Goal: Information Seeking & Learning: Learn about a topic

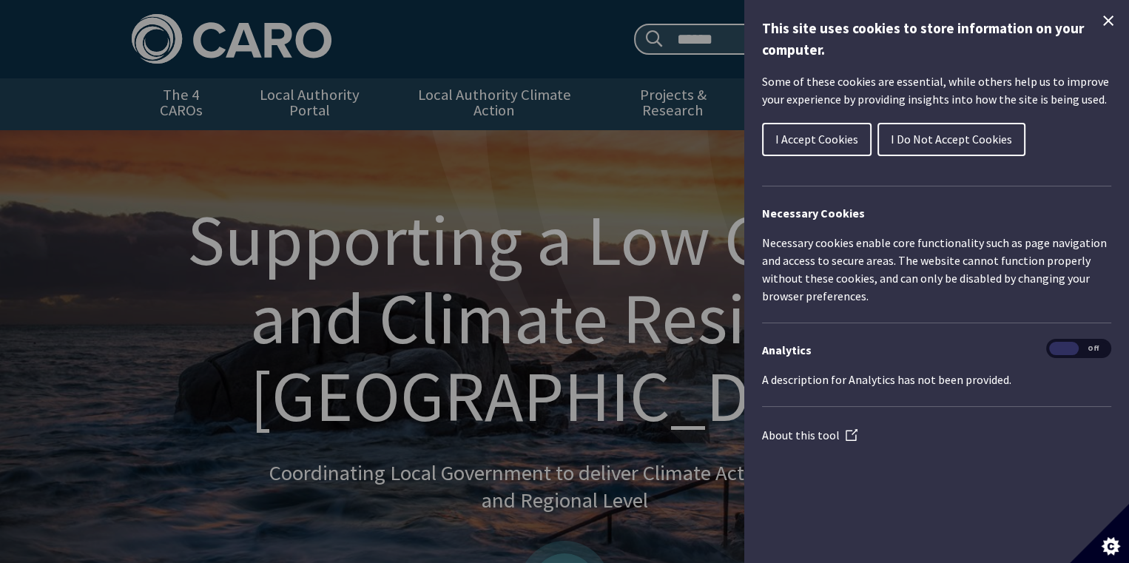
click at [439, 101] on div "Cookie preferences" at bounding box center [564, 281] width 1129 height 563
click at [822, 146] on button "I Accept Cookies" at bounding box center [816, 139] width 109 height 33
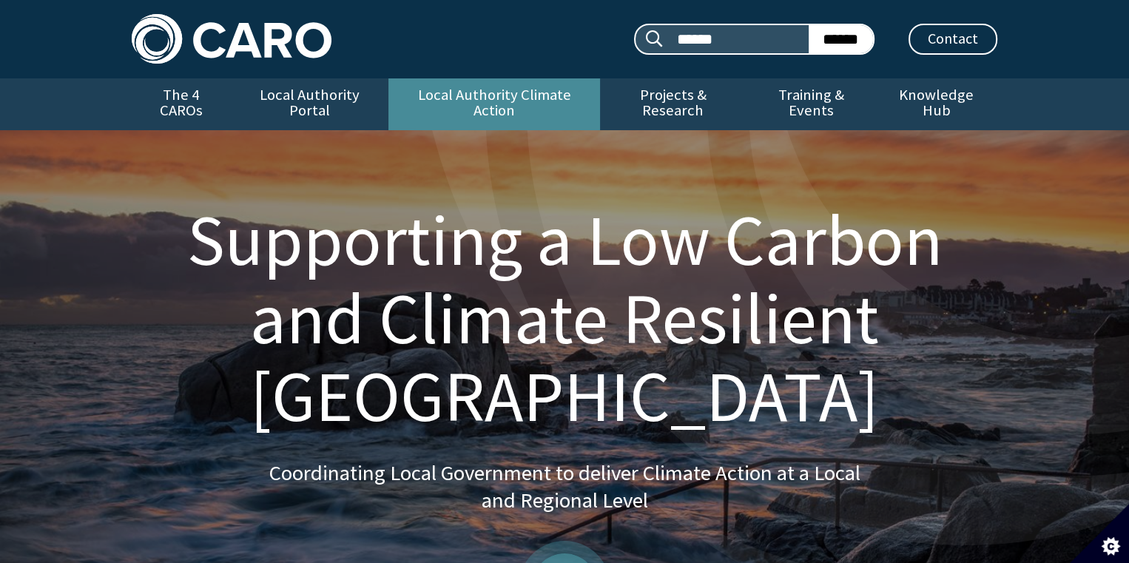
click at [520, 96] on link "Local Authority Climate Action" at bounding box center [493, 104] width 211 height 52
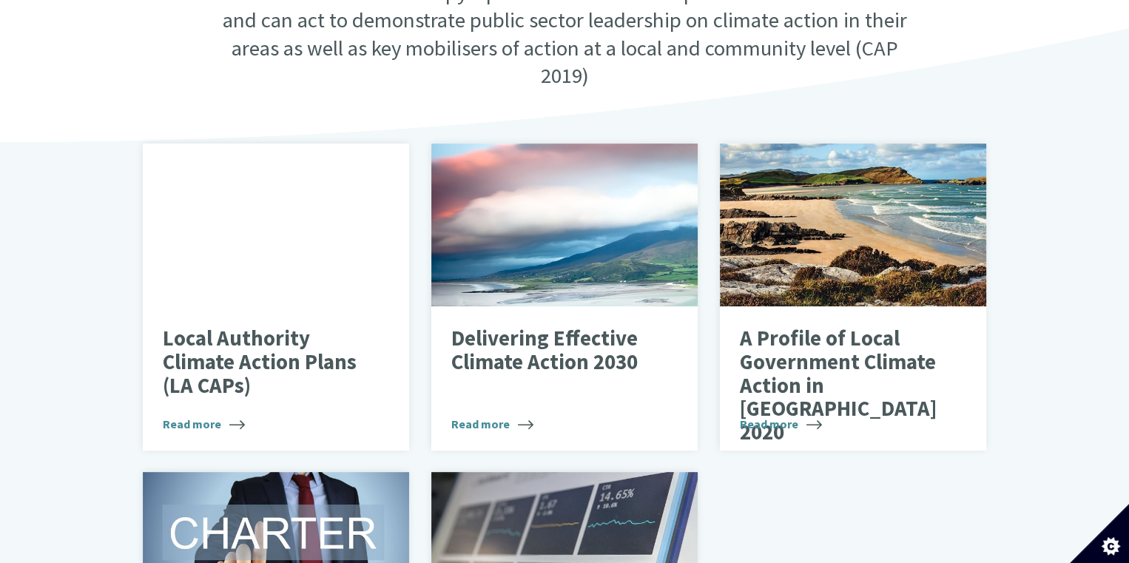
scroll to position [518, 0]
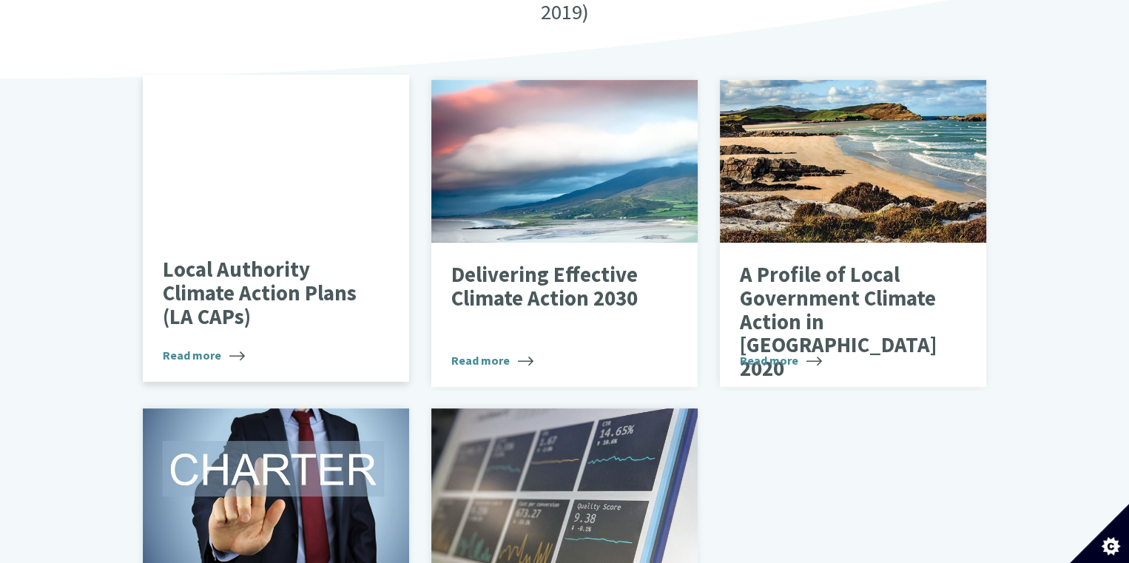
click at [291, 274] on p "Local Authority Climate Action Plans (LA CAPs)" at bounding box center [264, 293] width 203 height 70
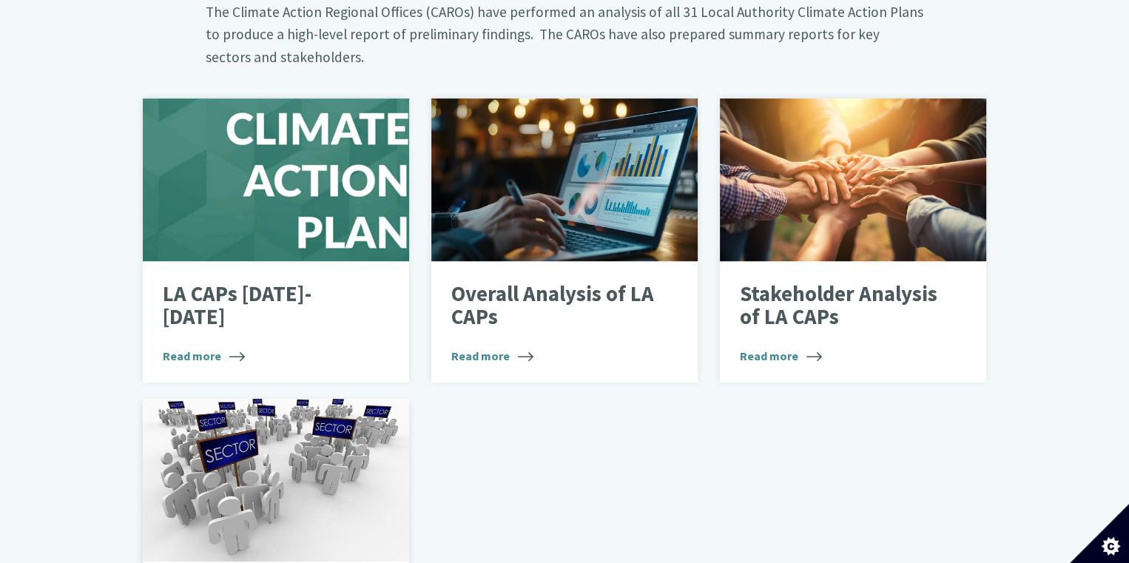
scroll to position [887, 0]
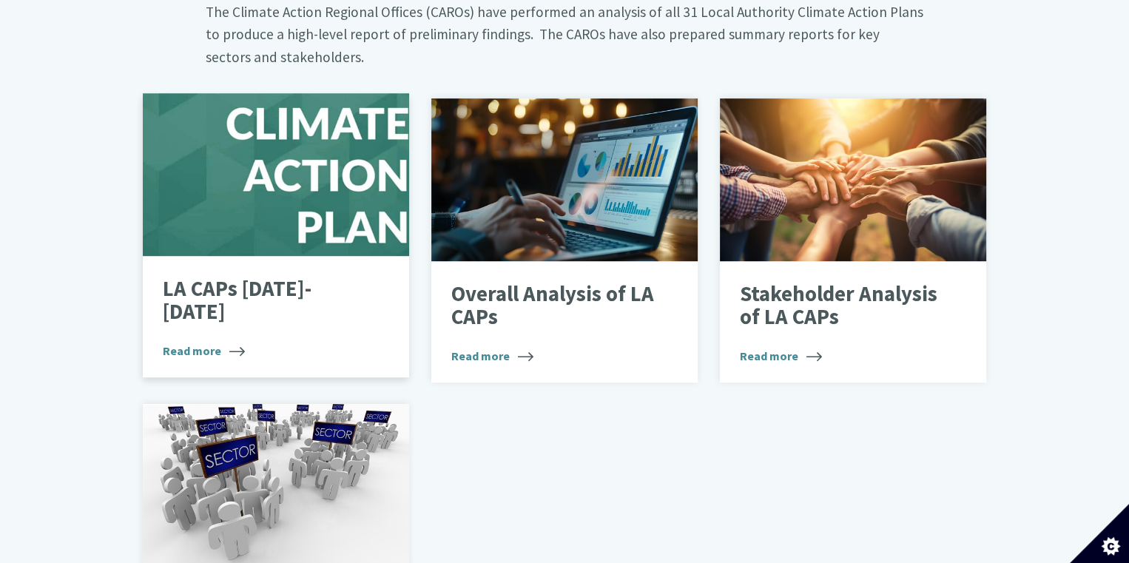
click at [288, 280] on div "LA CAPs 2024-2029 Read more" at bounding box center [276, 316] width 266 height 121
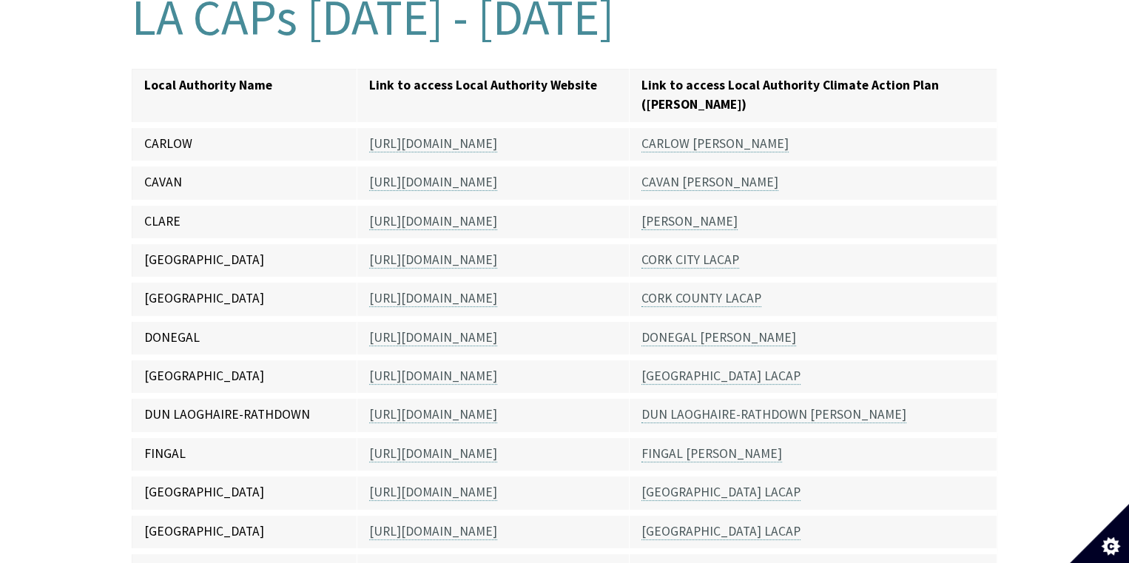
scroll to position [222, 0]
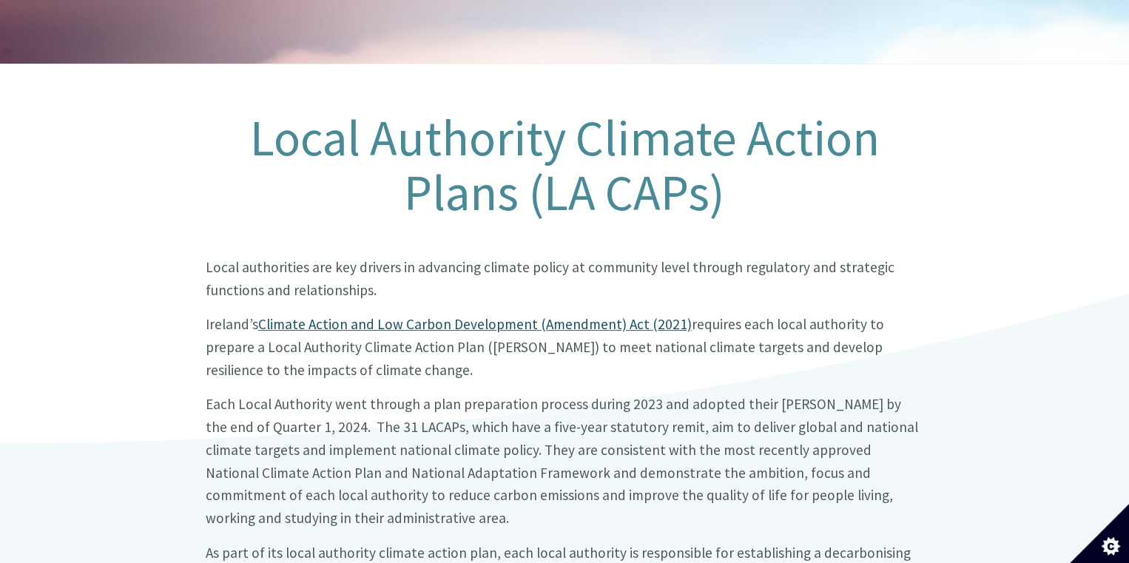
scroll to position [222, 0]
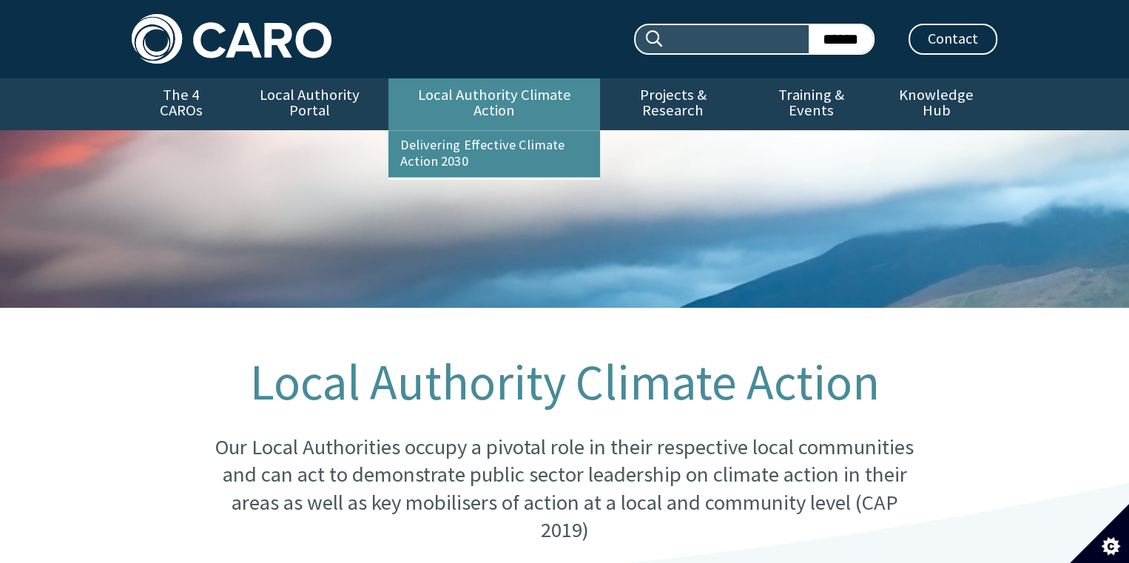
click at [480, 90] on link "Local Authority Climate Action" at bounding box center [493, 104] width 211 height 52
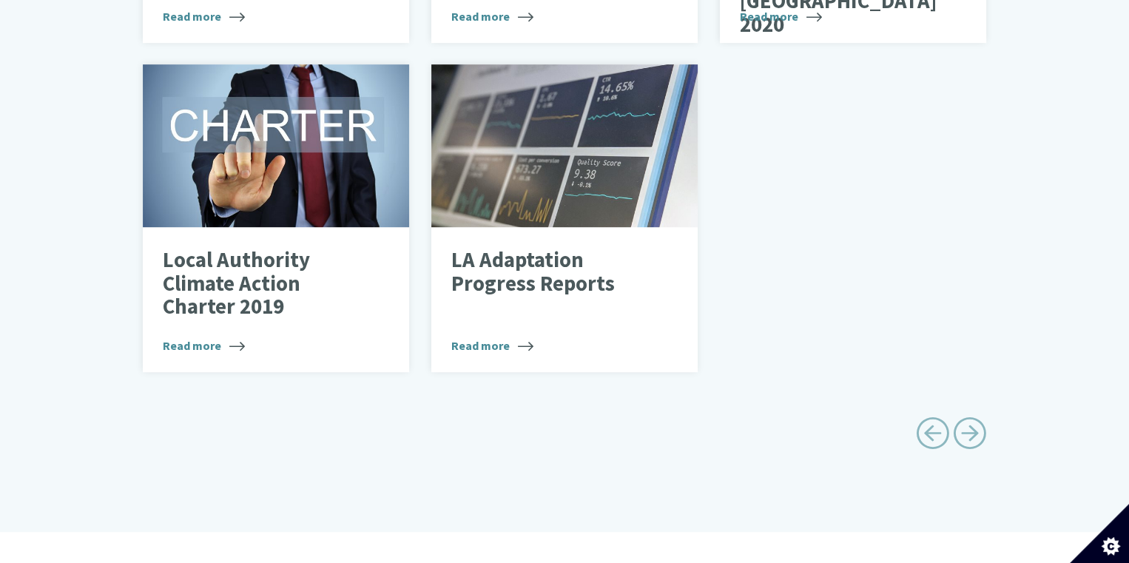
scroll to position [887, 0]
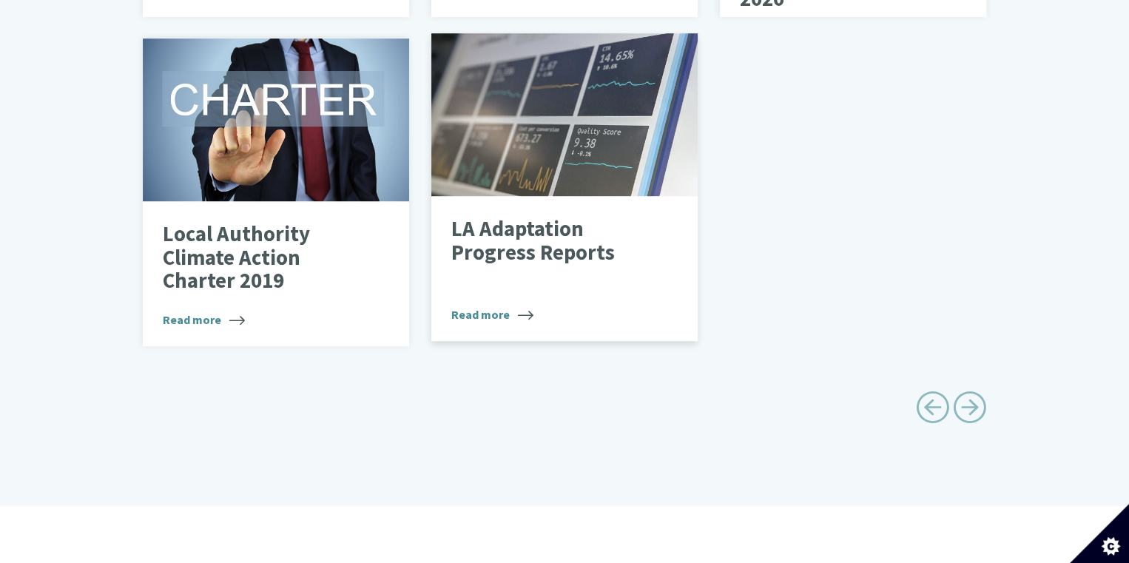
click at [545, 231] on p "LA Adaptation Progress Reports" at bounding box center [552, 240] width 203 height 47
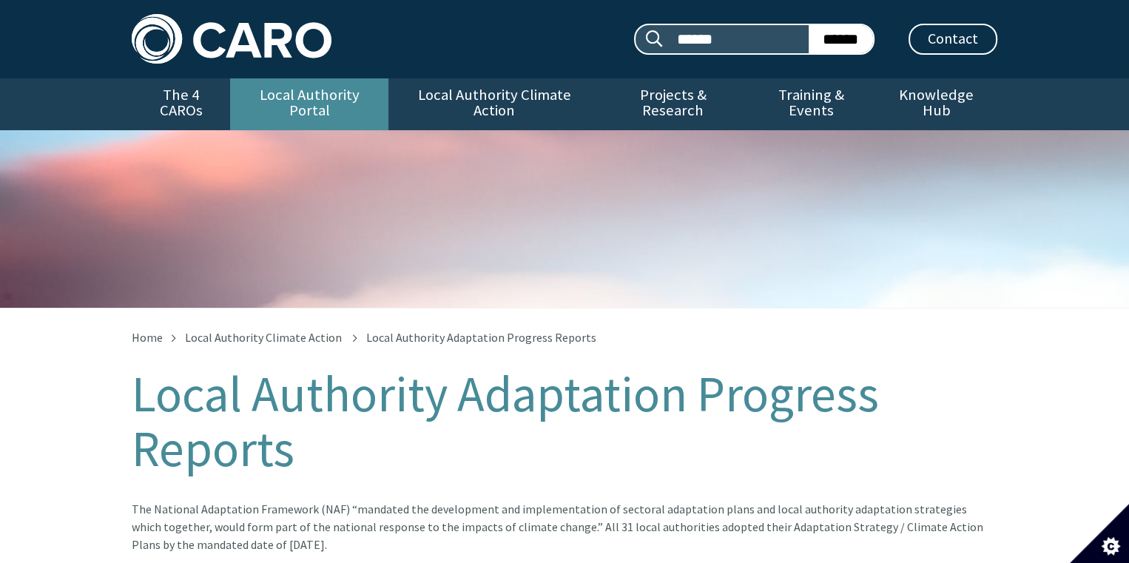
click at [365, 90] on link "Local Authority Portal" at bounding box center [309, 104] width 158 height 52
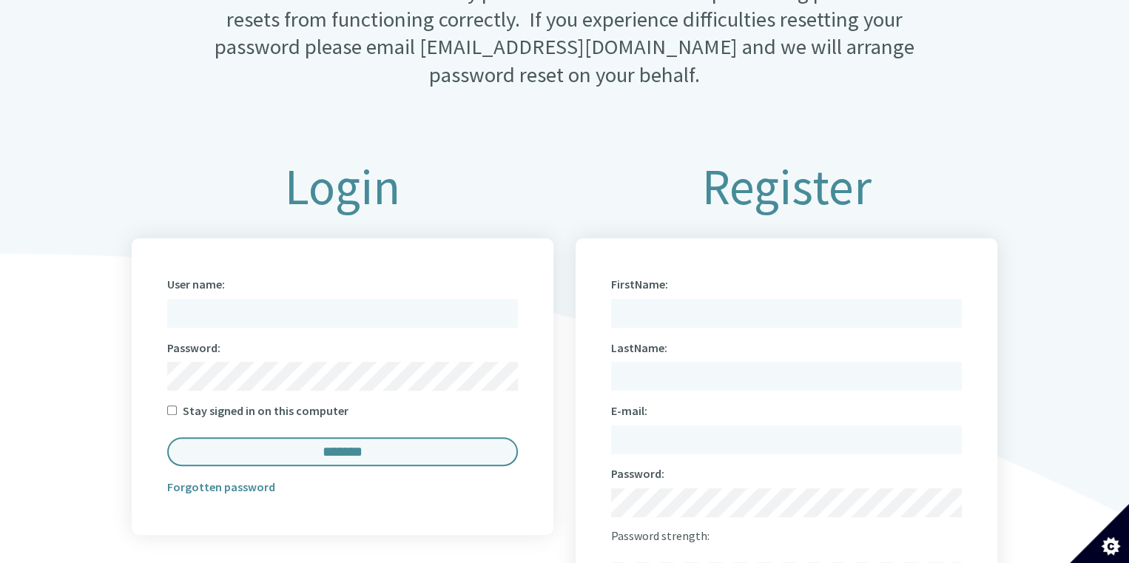
scroll to position [666, 0]
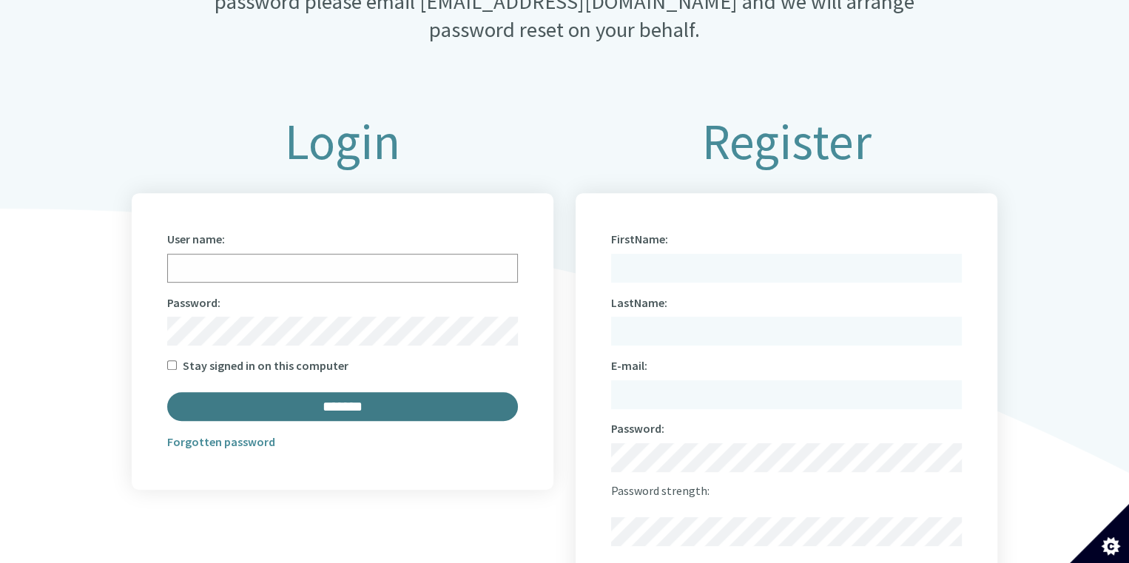
type input "**********"
click at [352, 393] on input "*******" at bounding box center [342, 406] width 351 height 29
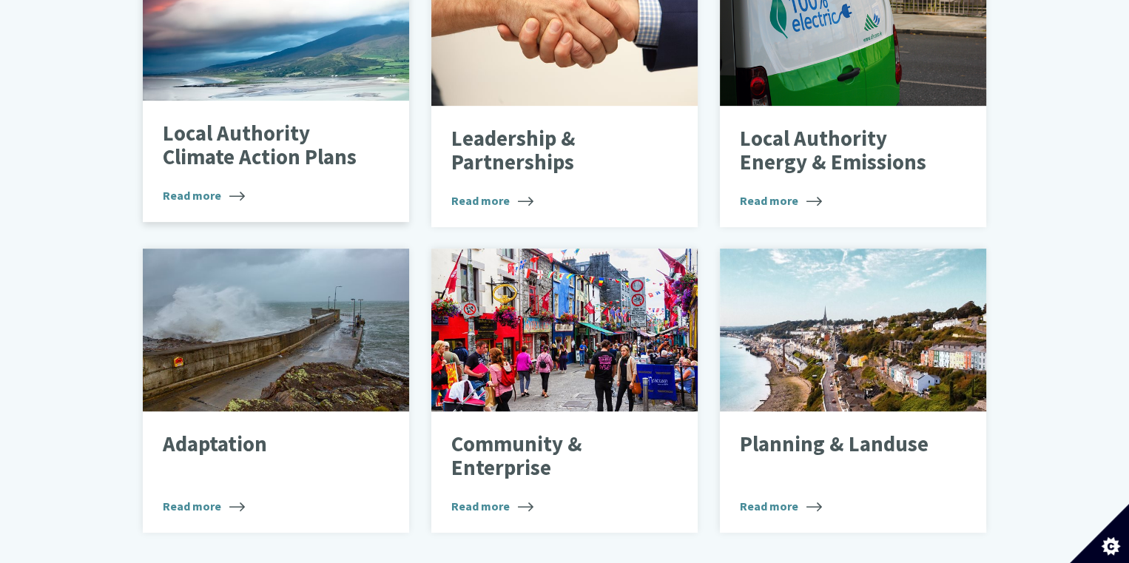
scroll to position [592, 0]
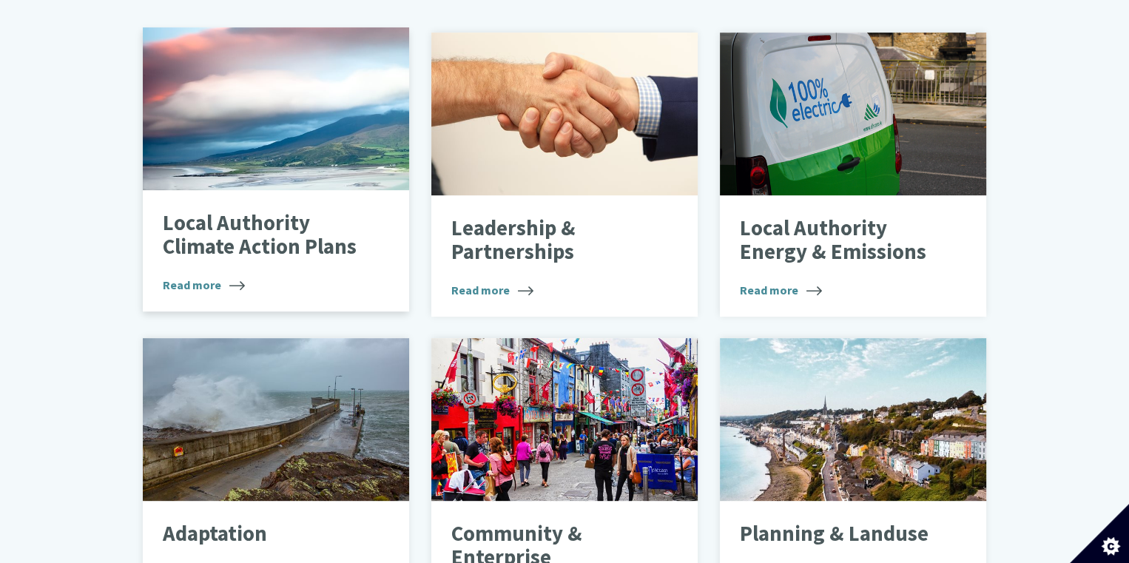
click at [284, 254] on div "Local Authority Climate Action Plans Read more" at bounding box center [276, 250] width 266 height 121
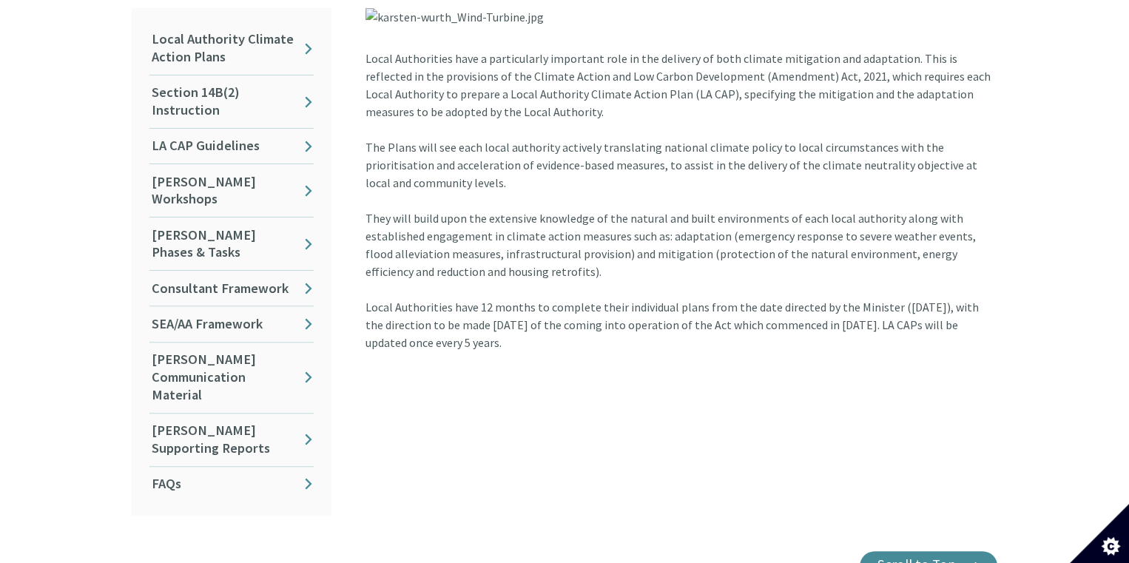
scroll to position [444, 0]
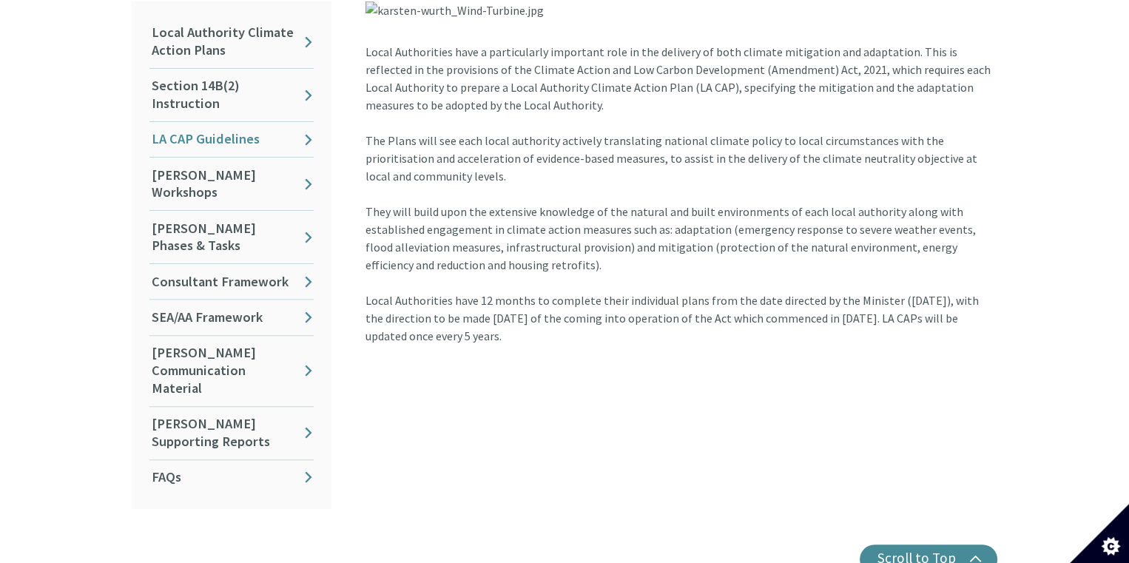
click at [237, 124] on link "LA CAP Guidelines" at bounding box center [231, 139] width 164 height 35
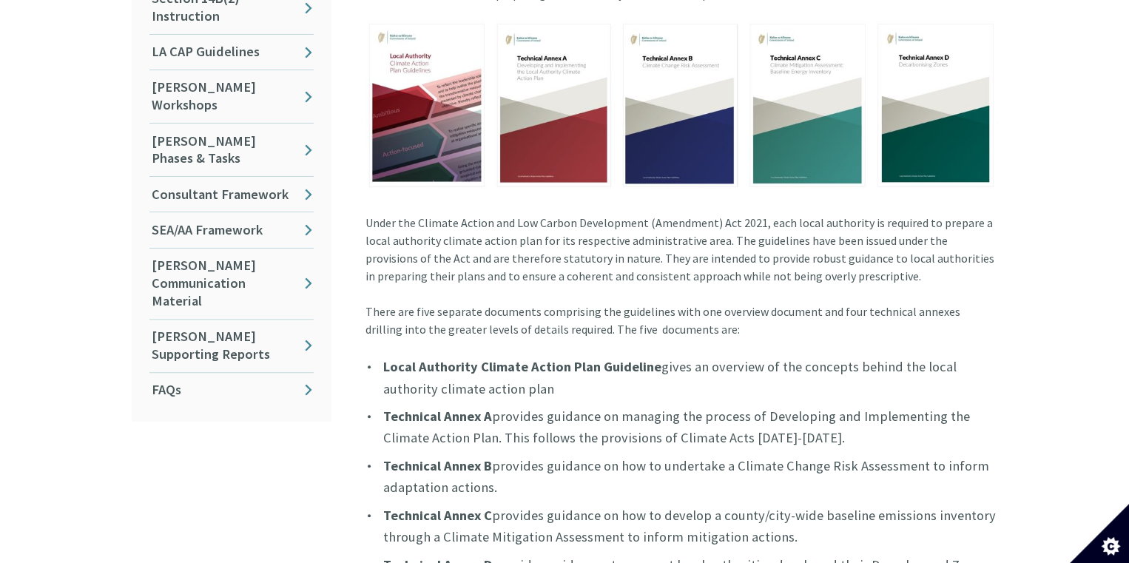
scroll to position [518, 0]
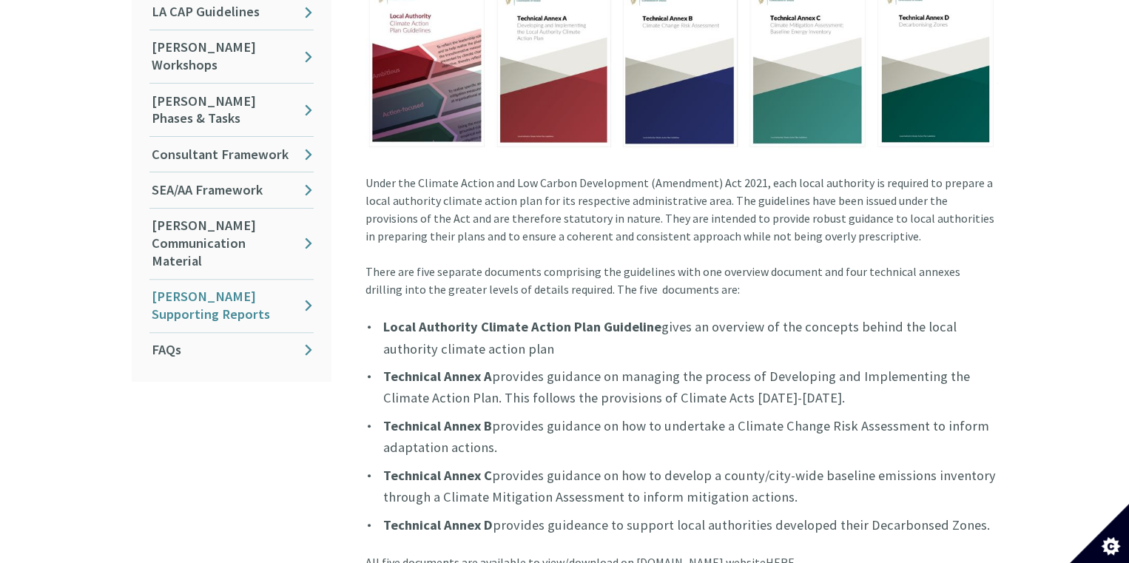
click at [240, 280] on link "[PERSON_NAME] Supporting Reports" at bounding box center [231, 306] width 164 height 53
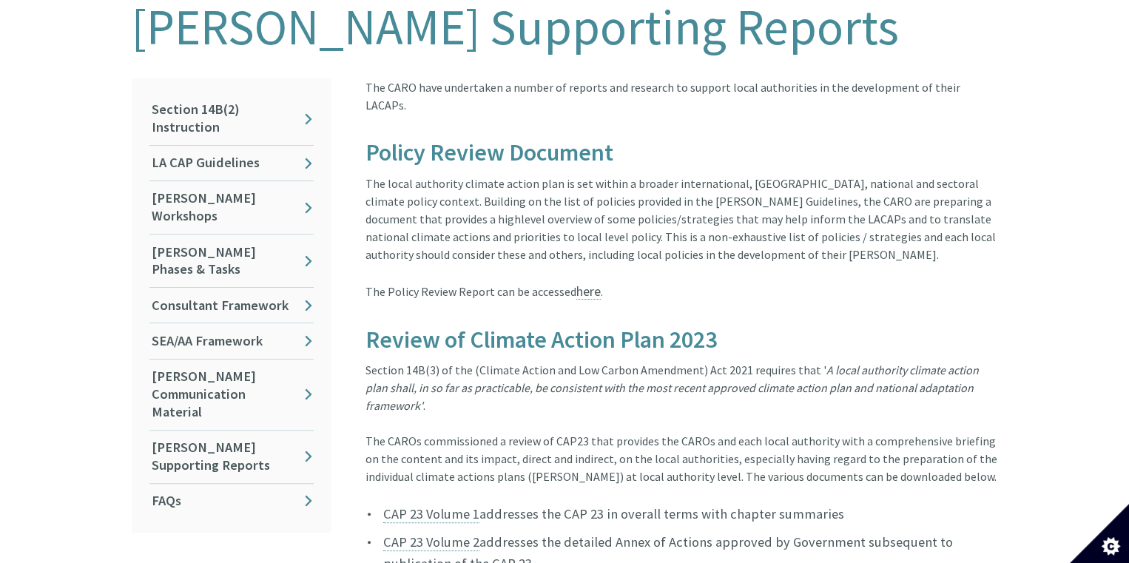
scroll to position [444, 0]
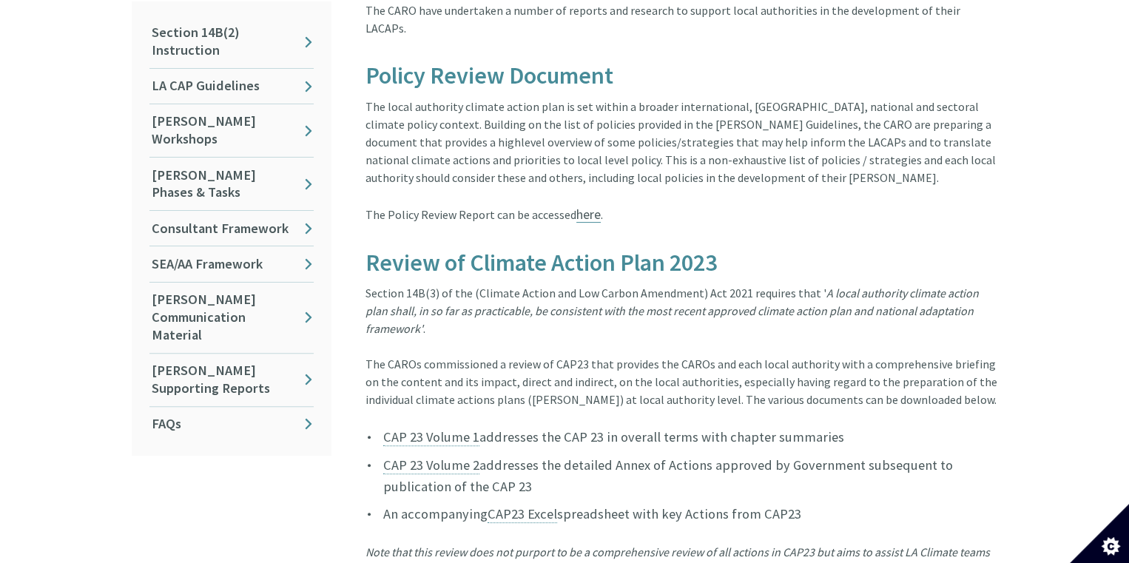
click at [578, 206] on span "here" at bounding box center [588, 214] width 24 height 17
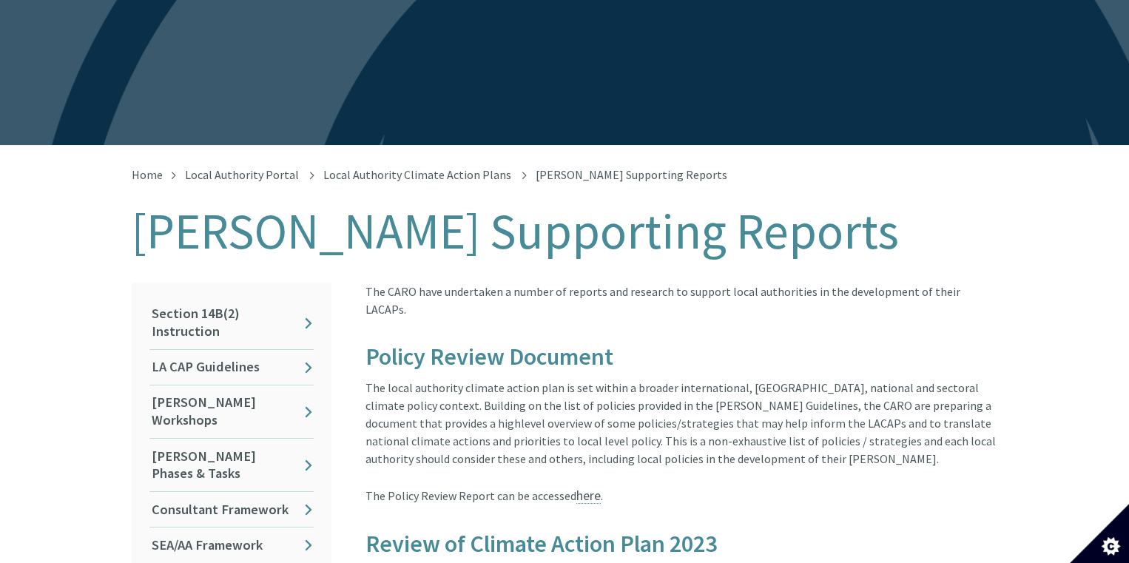
scroll to position [160, 0]
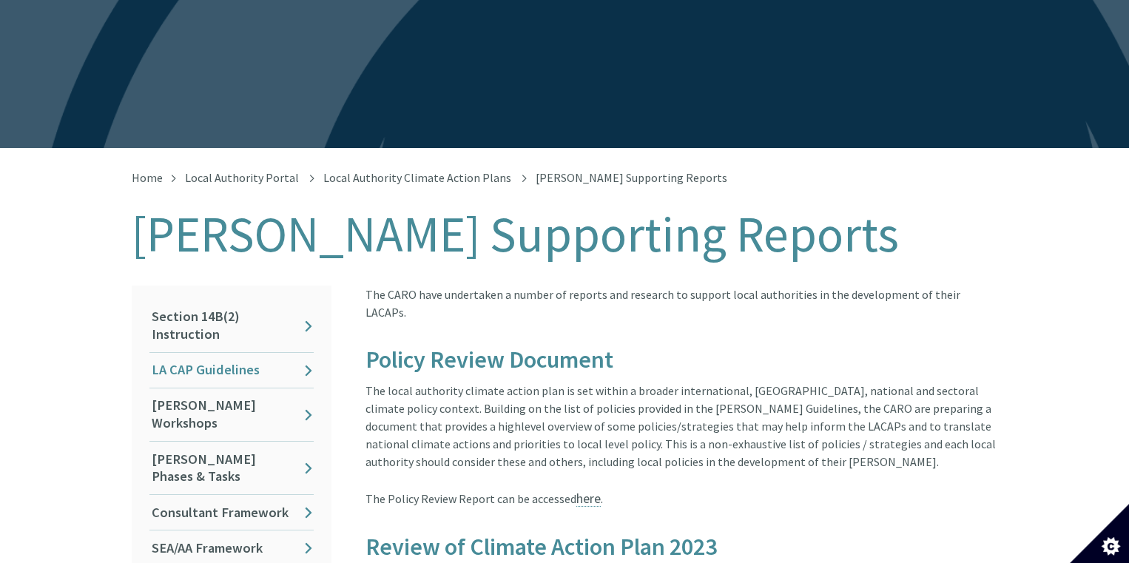
click at [209, 356] on link "LA CAP Guidelines" at bounding box center [231, 370] width 164 height 35
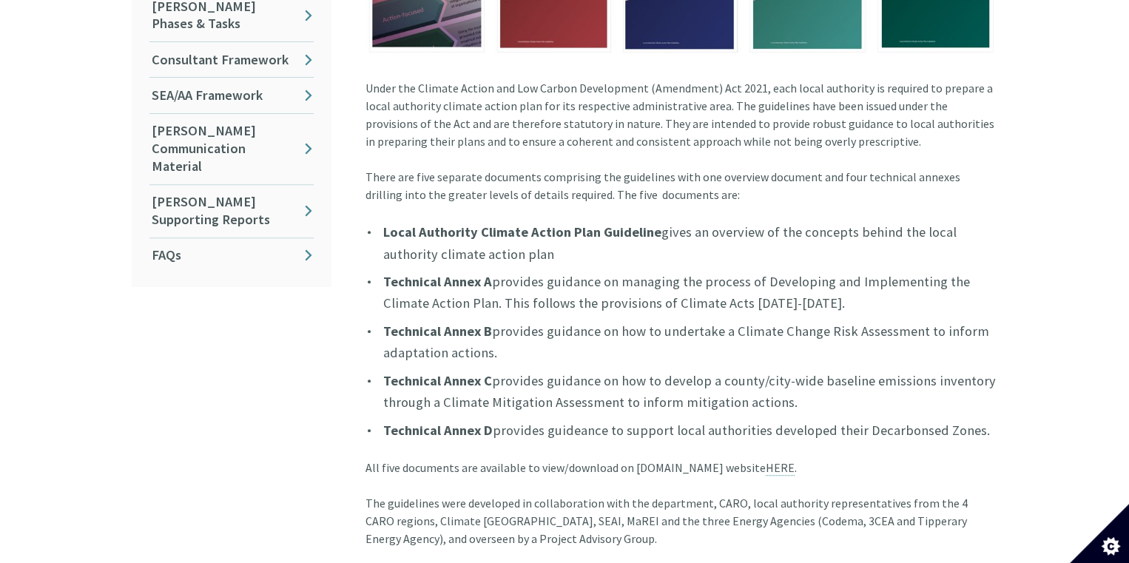
scroll to position [444, 0]
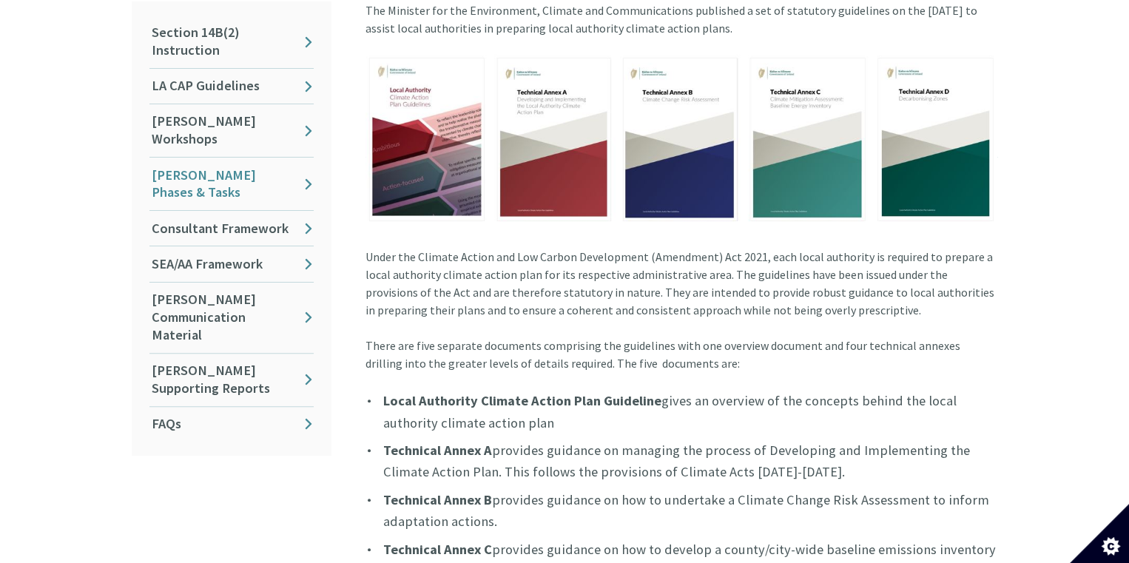
click at [217, 158] on link "[PERSON_NAME] Phases & Tasks" at bounding box center [231, 184] width 164 height 53
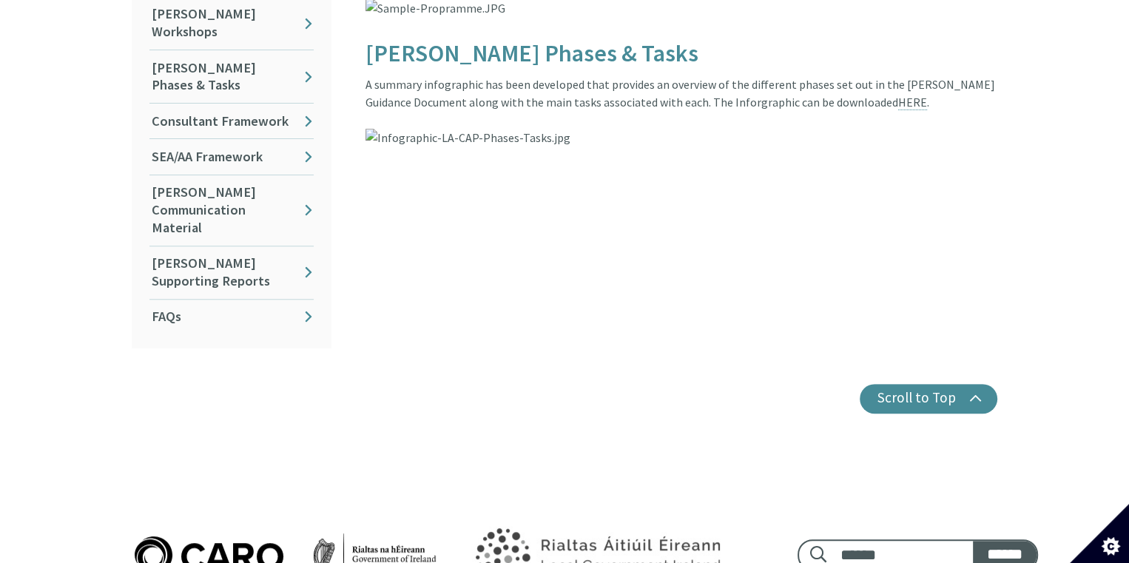
scroll to position [518, 0]
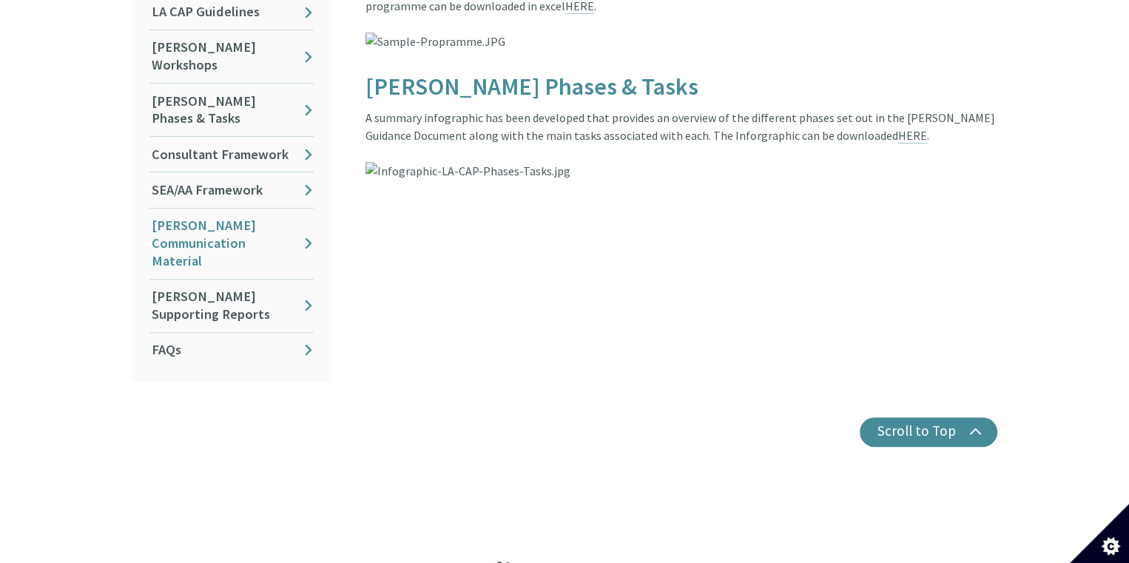
click at [239, 209] on link "[PERSON_NAME] Communication Material" at bounding box center [231, 244] width 164 height 70
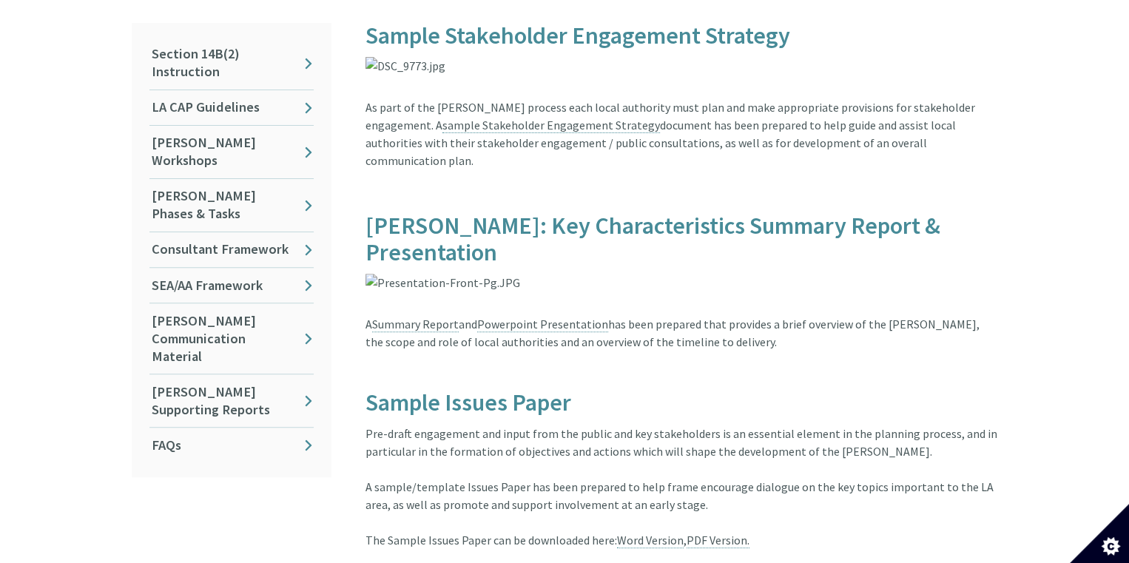
scroll to position [444, 0]
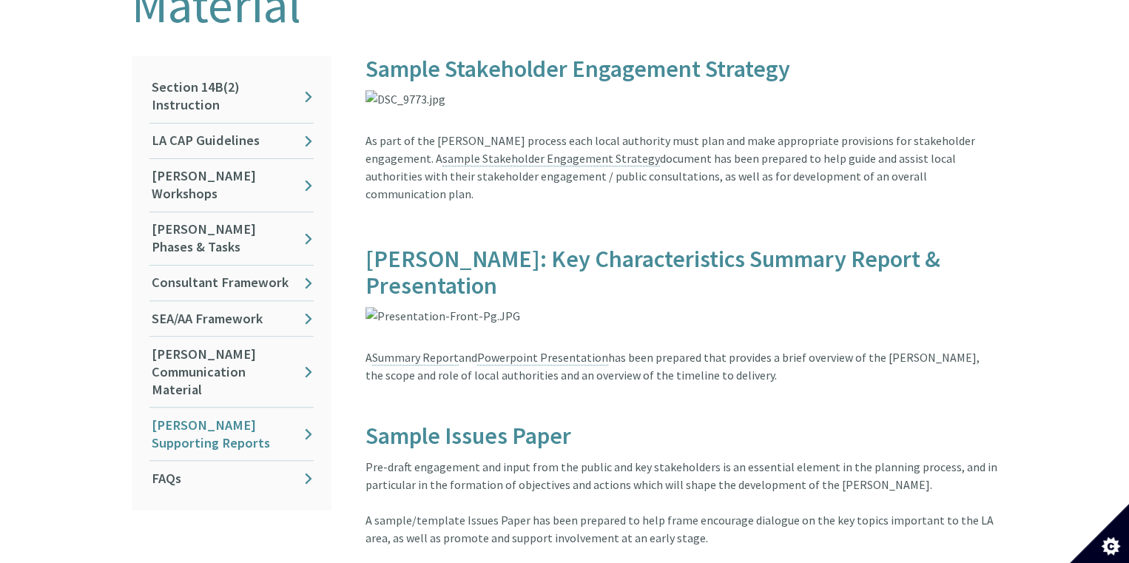
click at [238, 408] on link "[PERSON_NAME] Supporting Reports" at bounding box center [231, 434] width 164 height 53
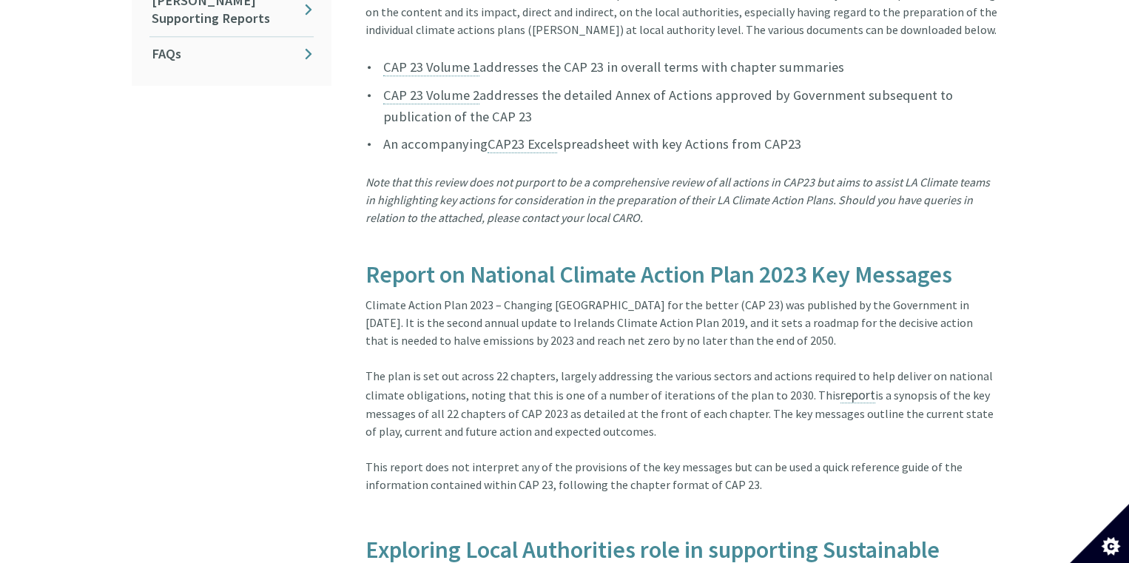
scroll to position [370, 0]
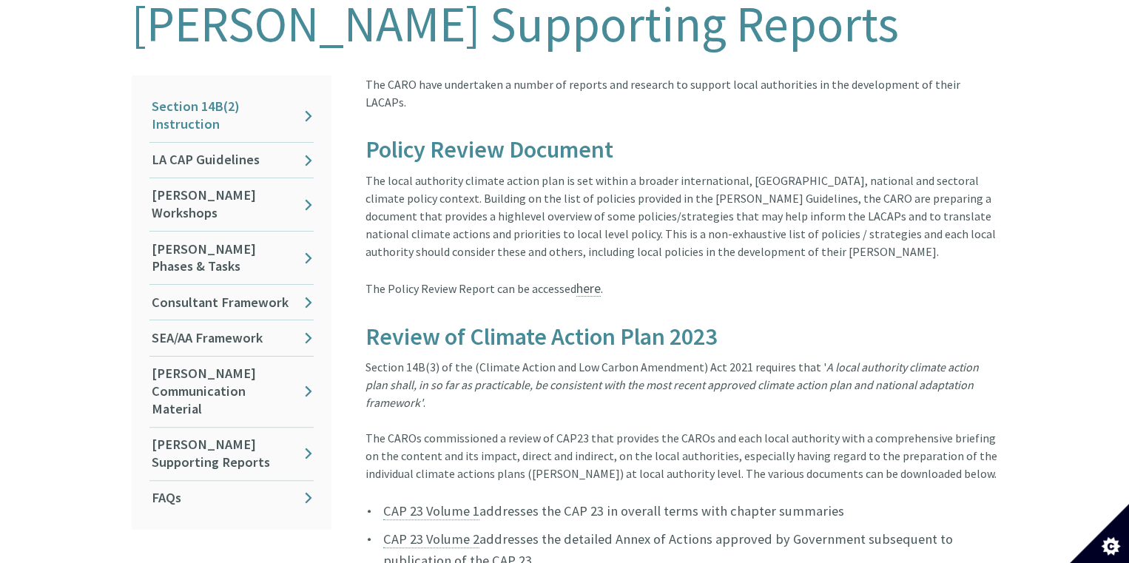
click at [212, 107] on link "Section 14B(2) Instruction" at bounding box center [231, 115] width 164 height 53
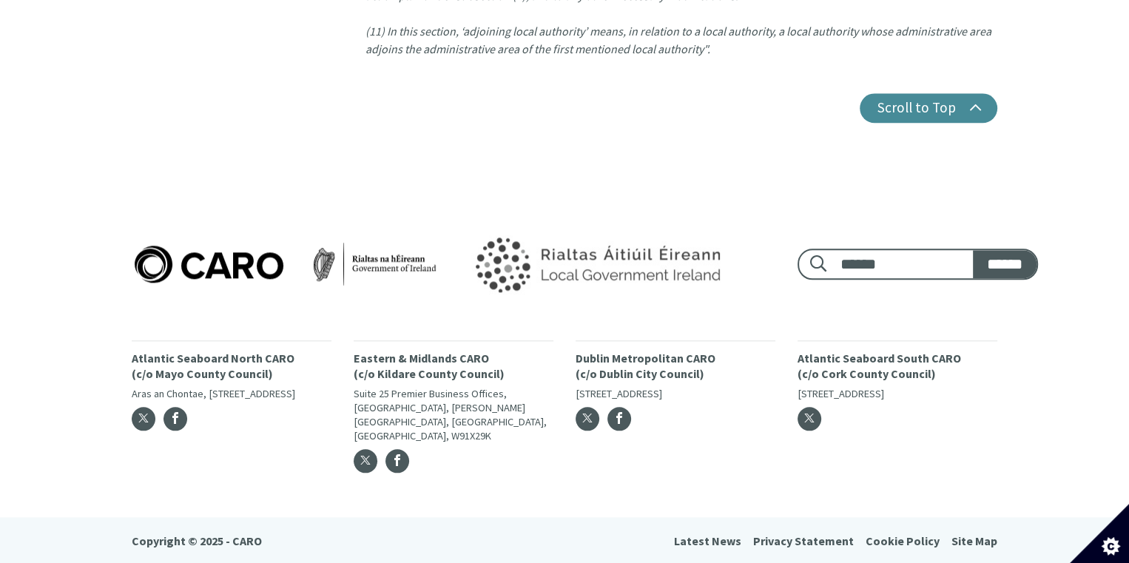
scroll to position [1997, 0]
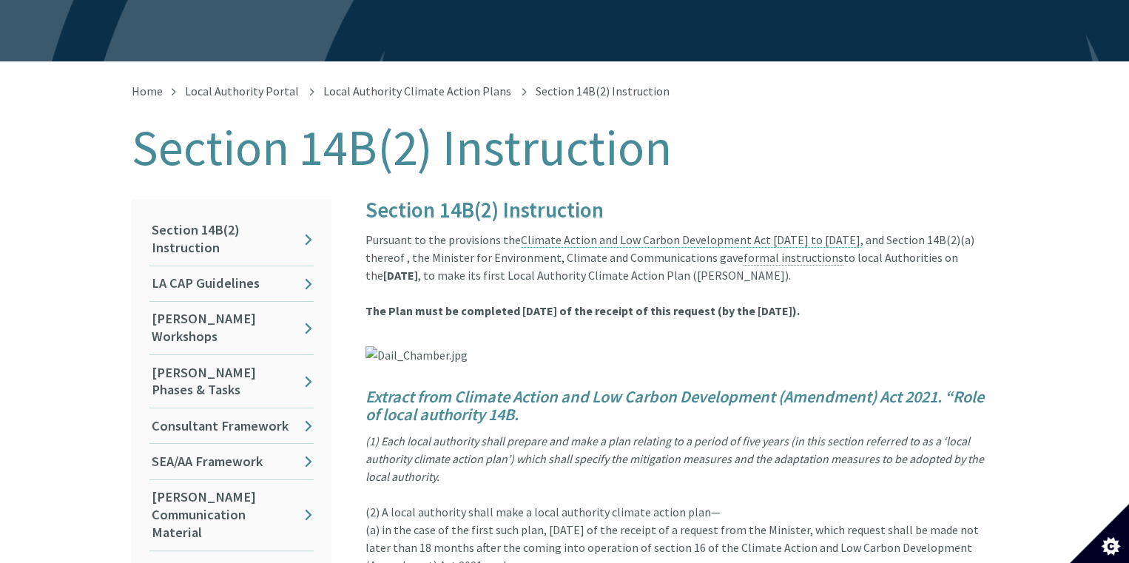
scroll to position [222, 0]
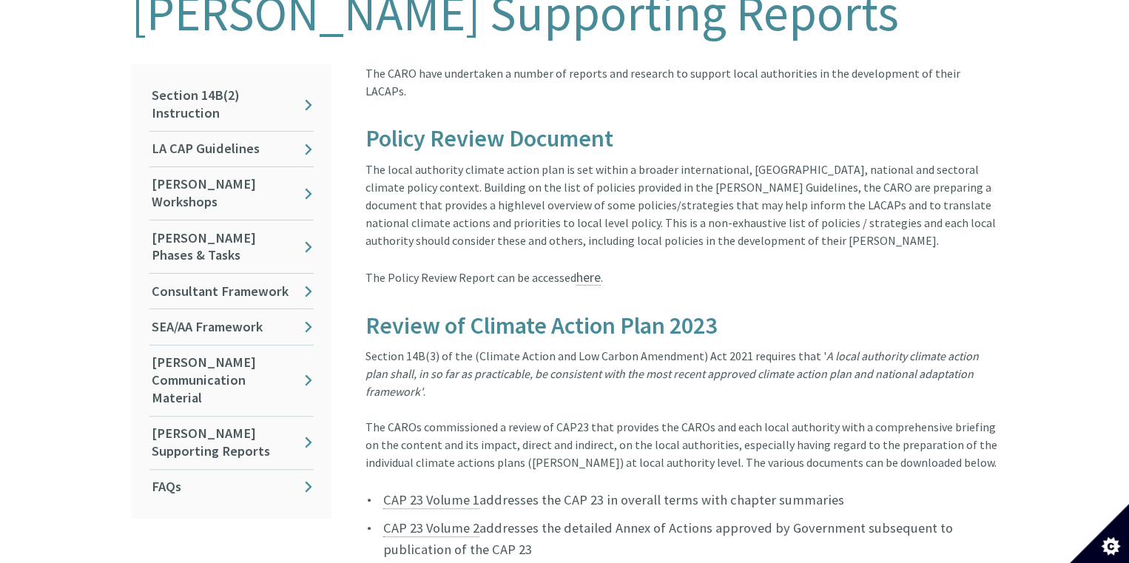
scroll to position [385, 0]
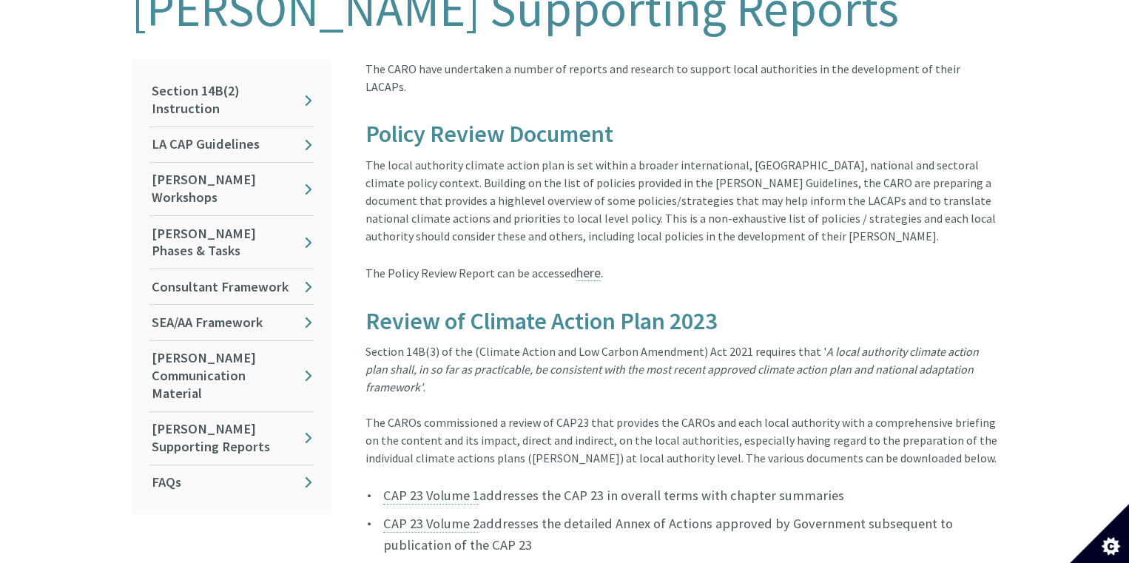
click at [591, 264] on span "here" at bounding box center [588, 272] width 24 height 17
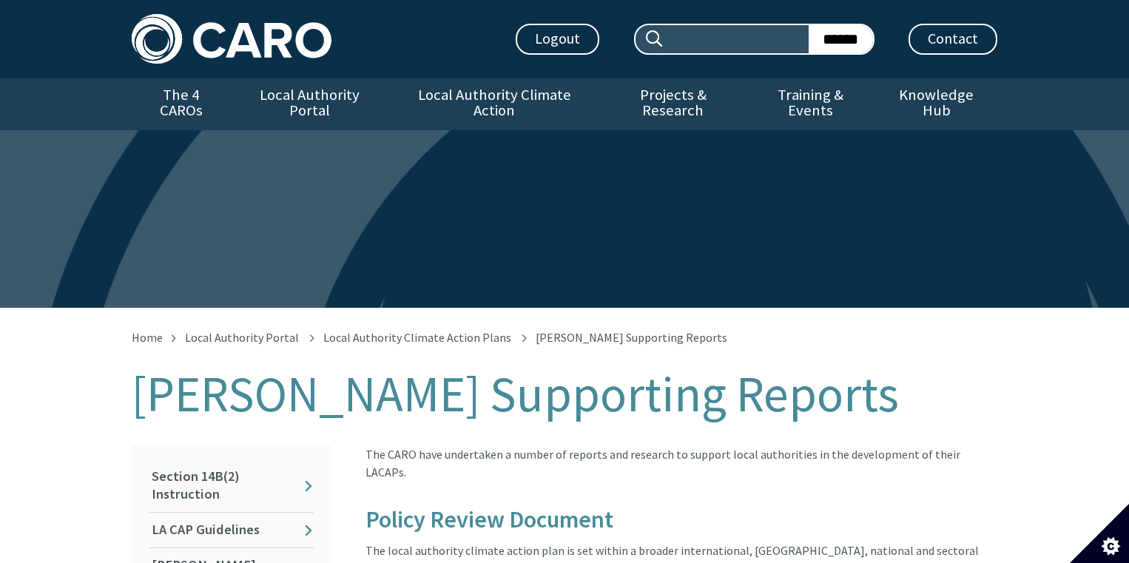
scroll to position [402, 0]
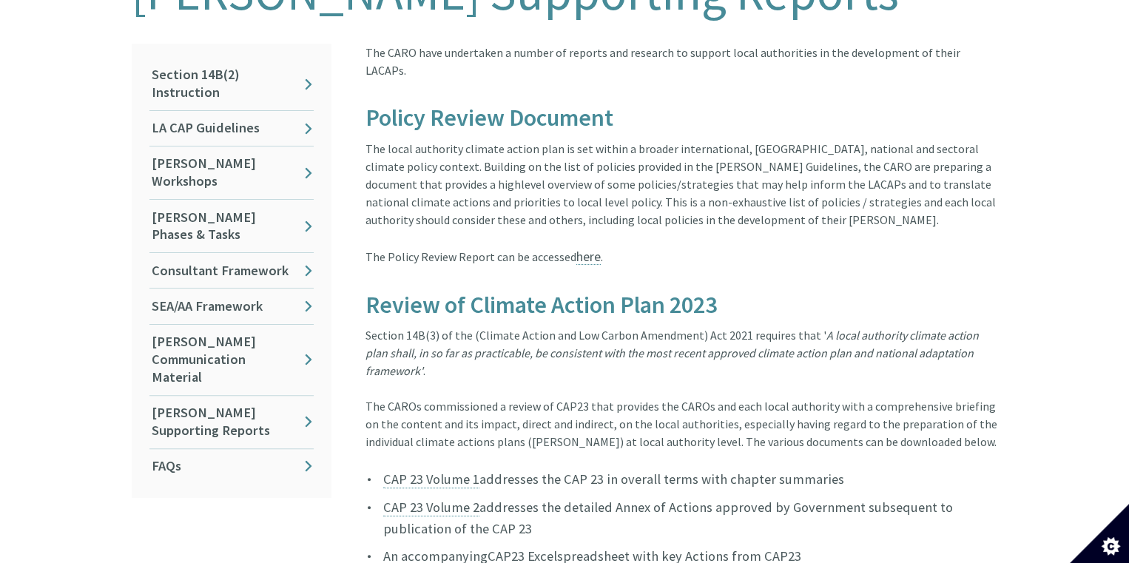
click at [215, 396] on link "[PERSON_NAME] Supporting Reports" at bounding box center [231, 422] width 164 height 53
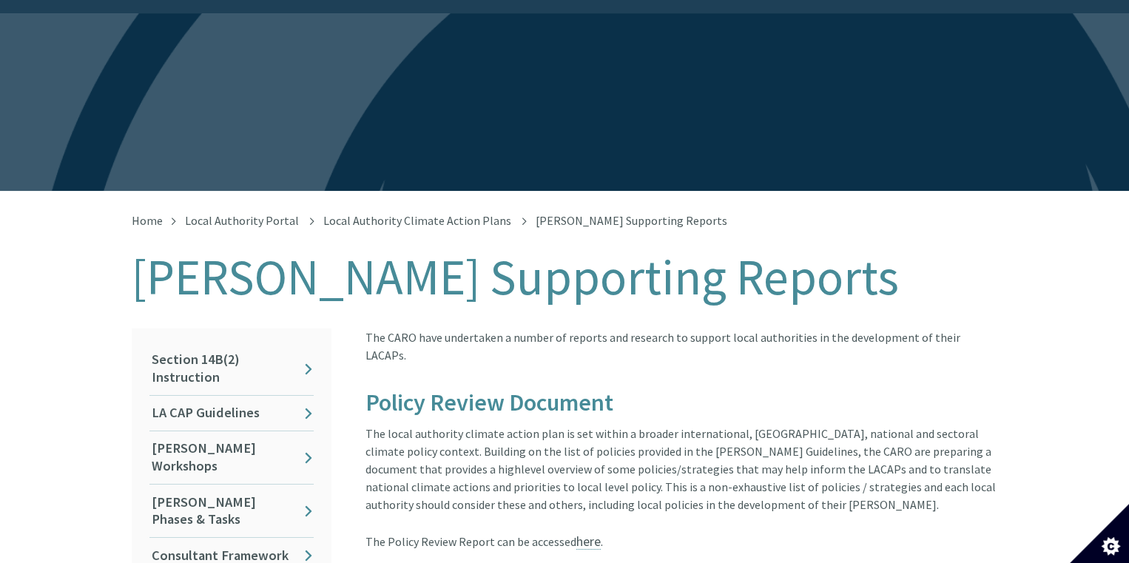
scroll to position [370, 0]
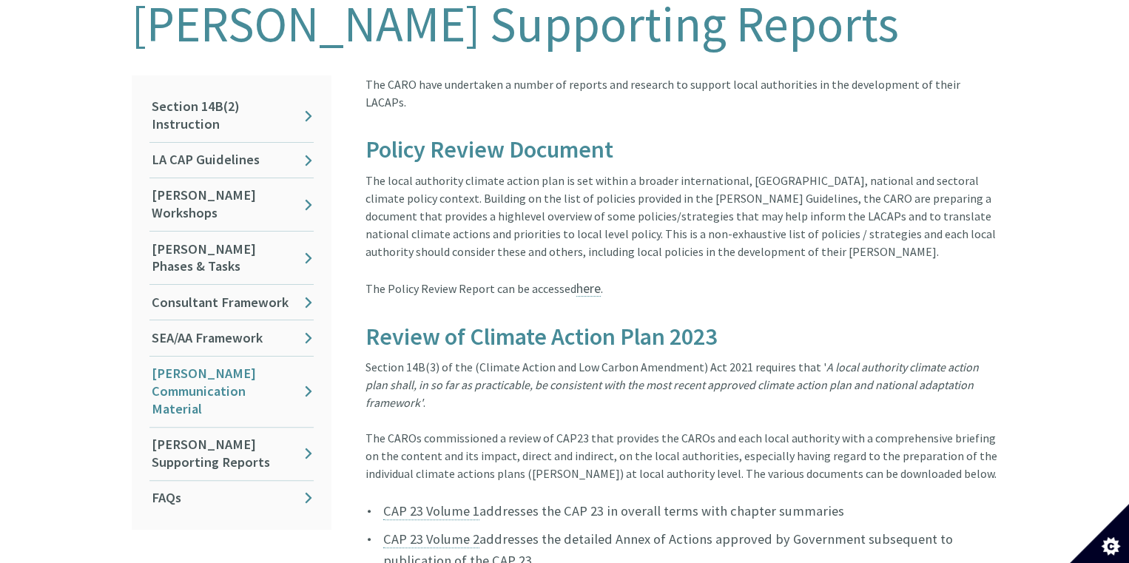
click at [235, 356] on link "[PERSON_NAME] Communication Material" at bounding box center [231, 391] width 164 height 70
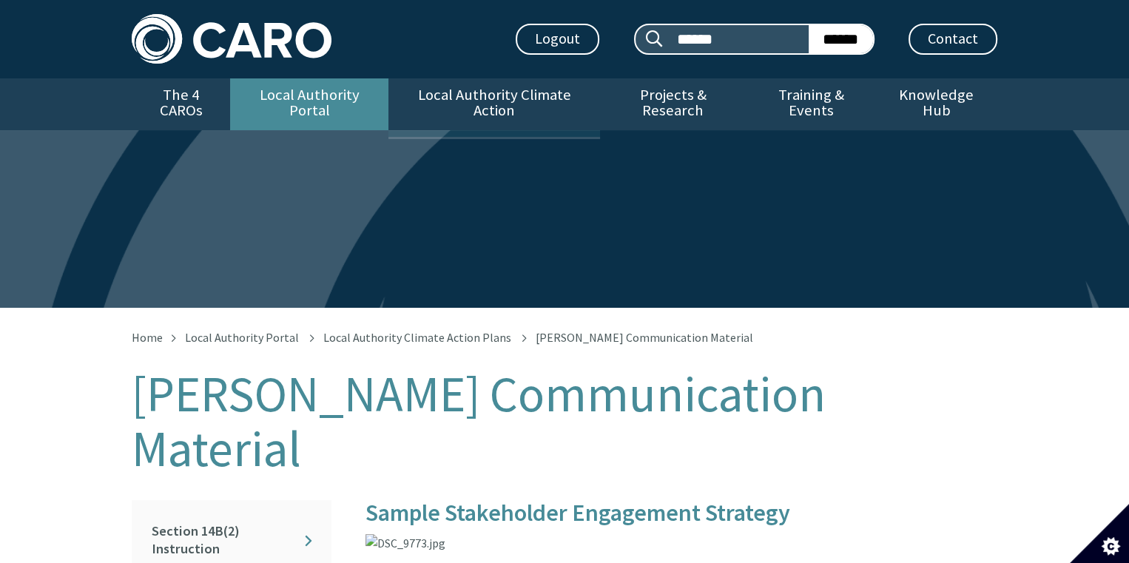
click at [360, 102] on link "Local Authority Portal" at bounding box center [309, 104] width 158 height 52
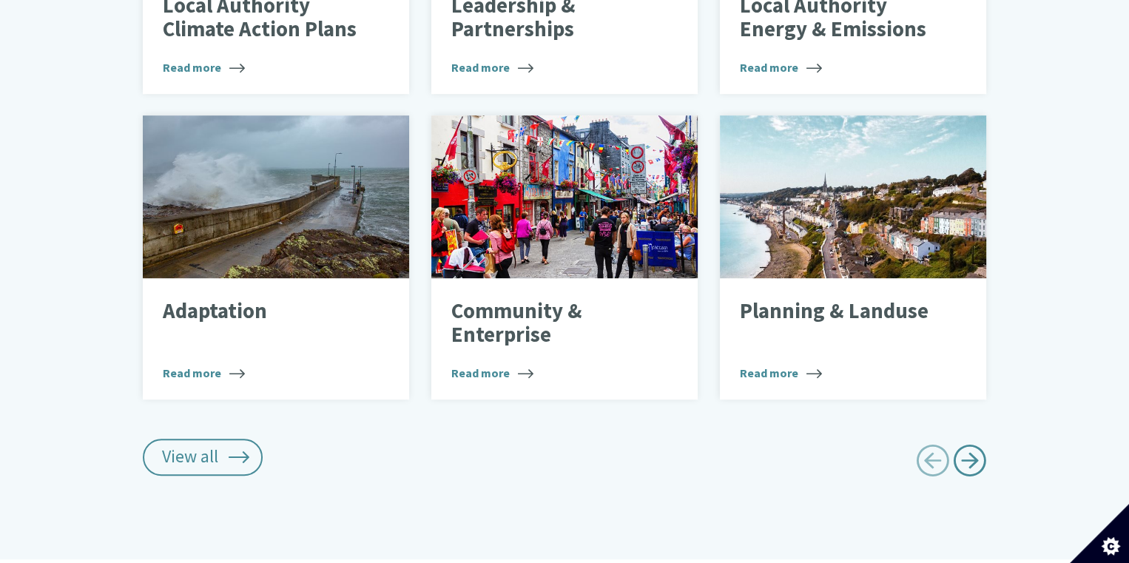
scroll to position [887, 0]
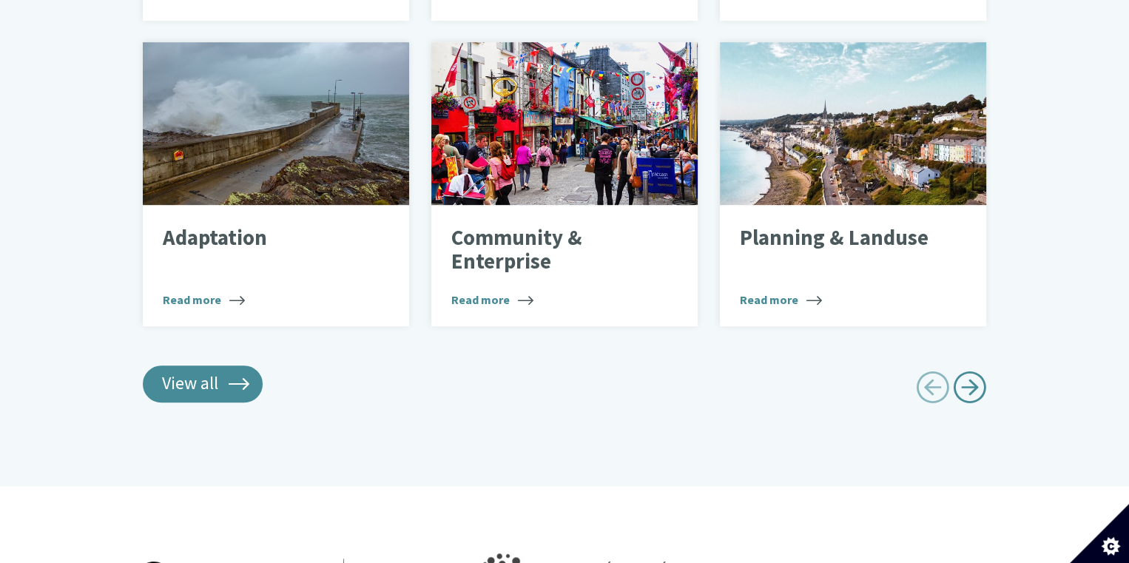
click at [231, 375] on link "View all" at bounding box center [203, 383] width 120 height 37
type input "******"
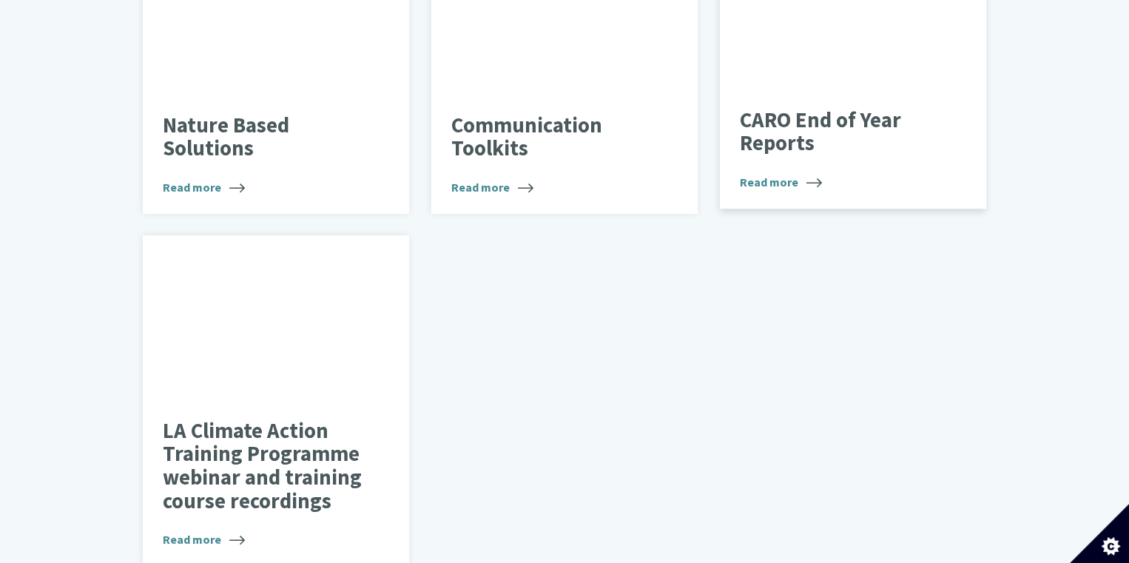
scroll to position [1331, 0]
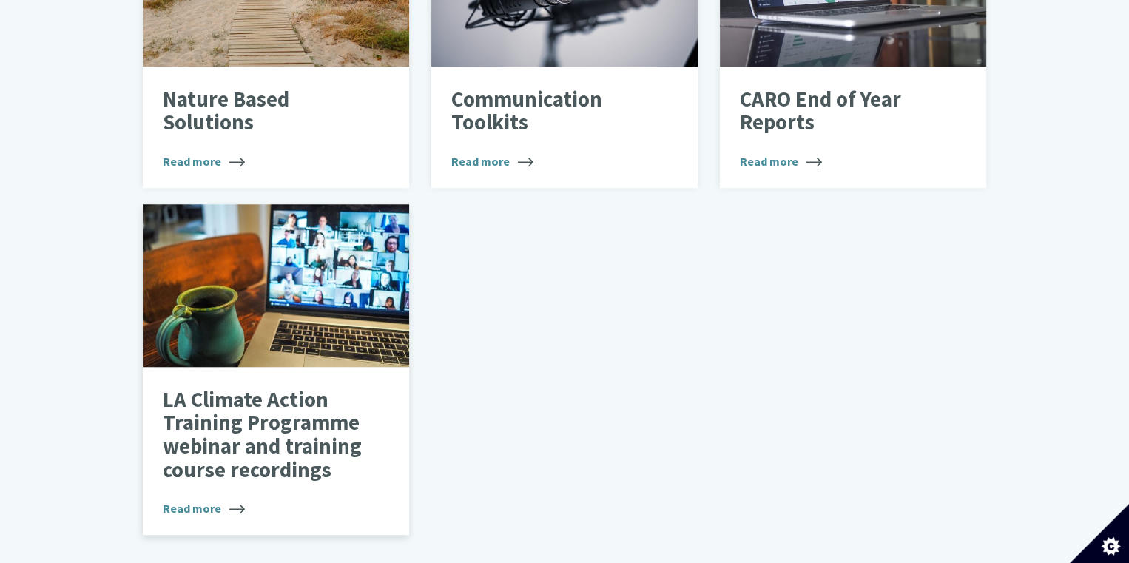
click at [339, 422] on p "LA Climate Action Training Programme webinar and training course recordings" at bounding box center [264, 435] width 203 height 94
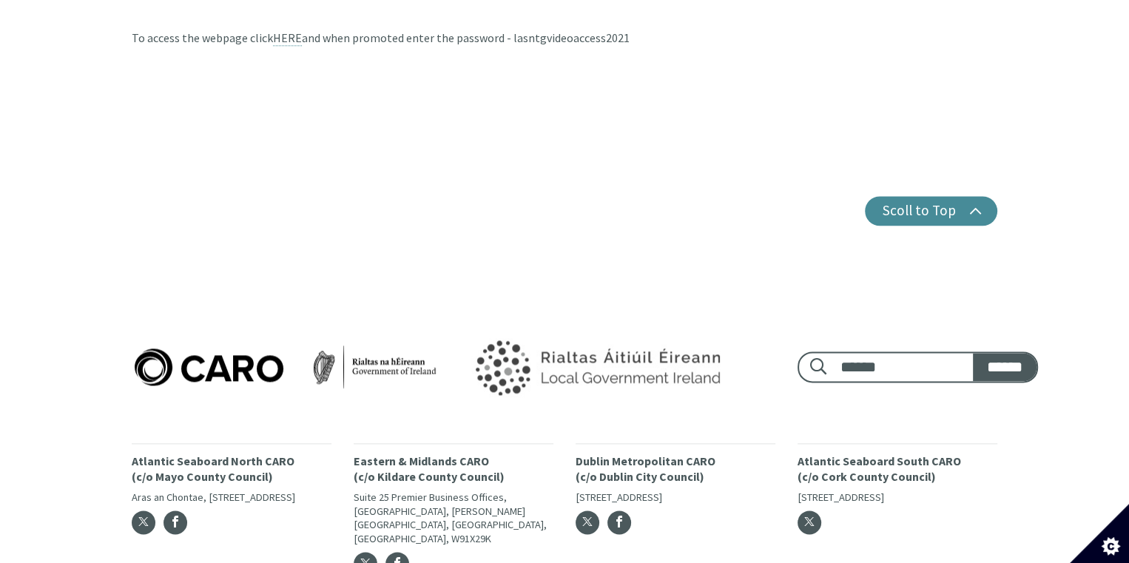
scroll to position [1996, 0]
